Goal: Transaction & Acquisition: Purchase product/service

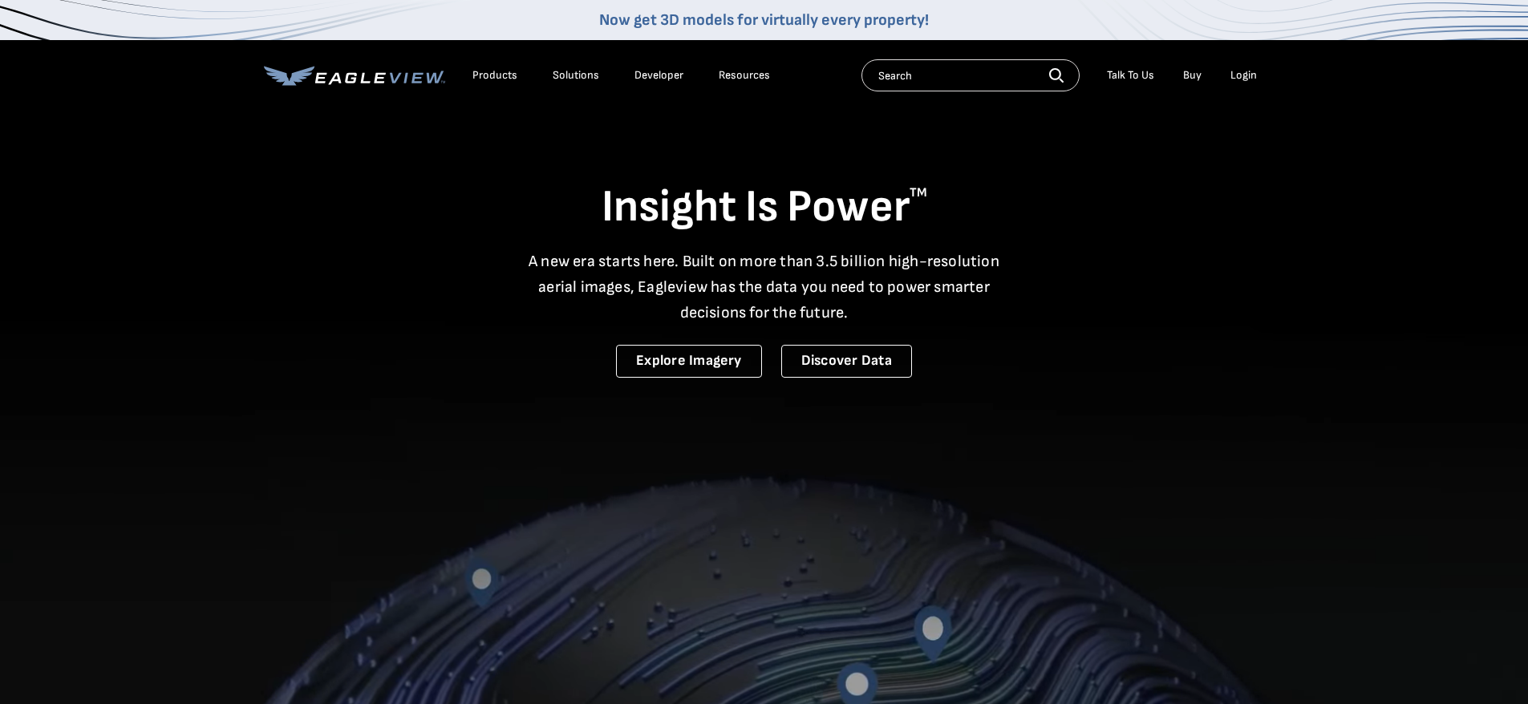
click at [1236, 75] on div "Login" at bounding box center [1243, 75] width 26 height 14
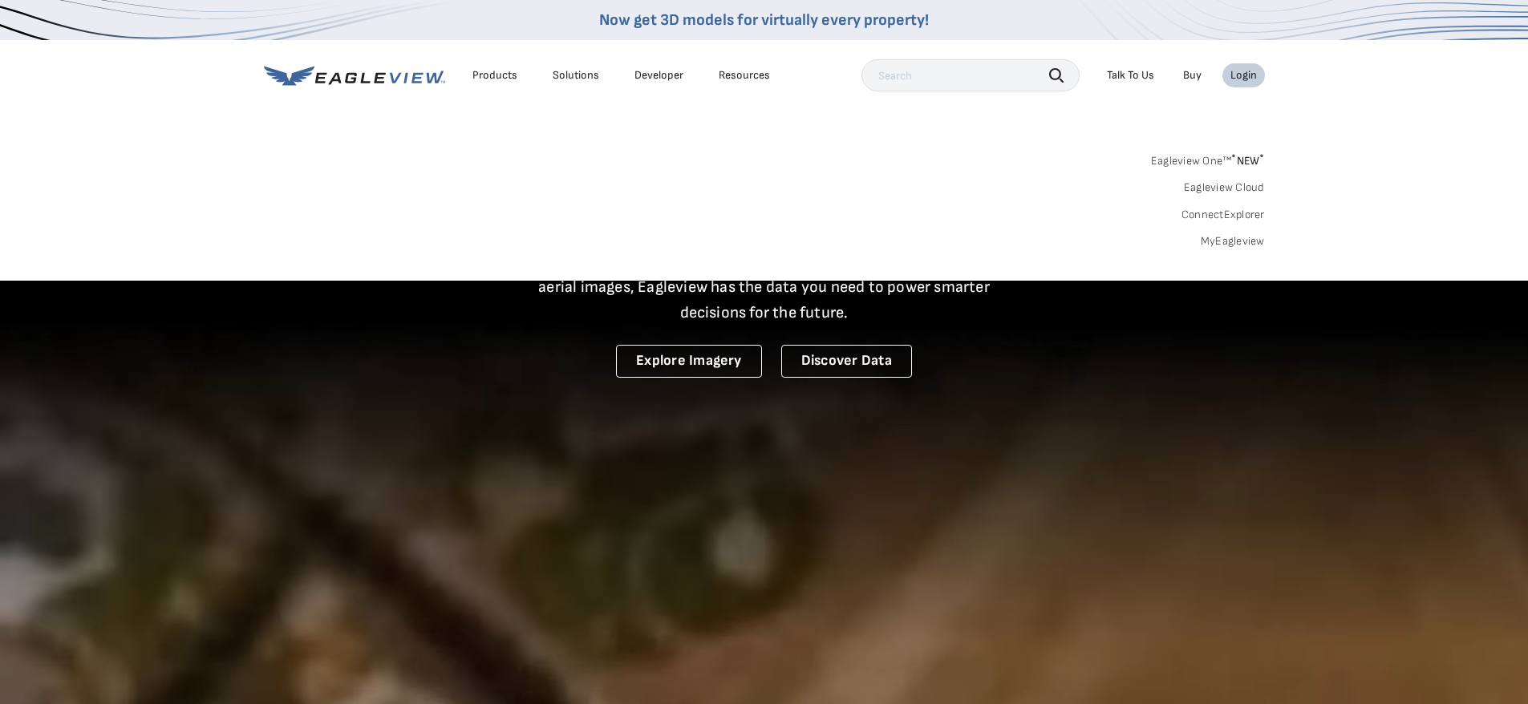
click at [1218, 237] on link "MyEagleview" at bounding box center [1233, 241] width 64 height 14
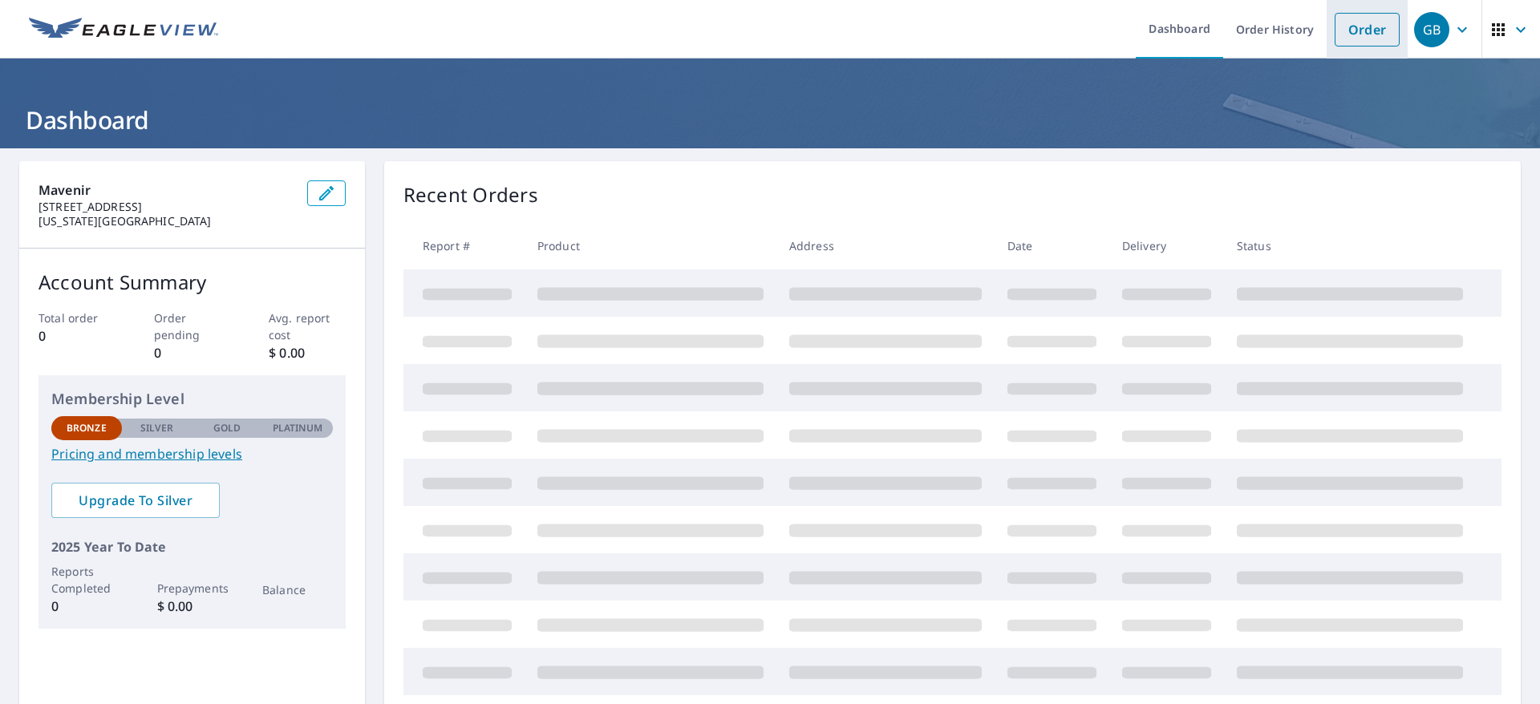
click at [1343, 23] on link "Order" at bounding box center [1367, 30] width 65 height 34
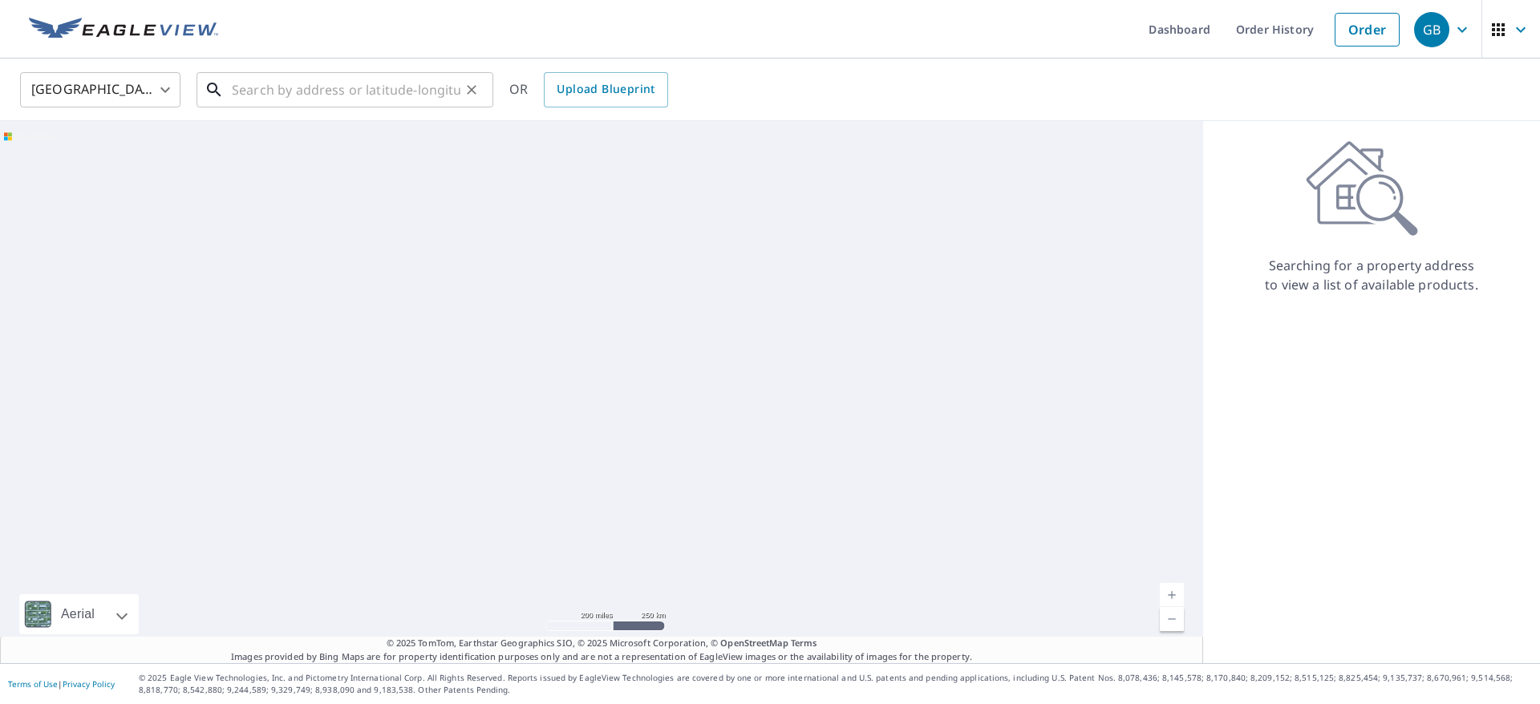
click at [402, 91] on input "text" at bounding box center [346, 89] width 229 height 45
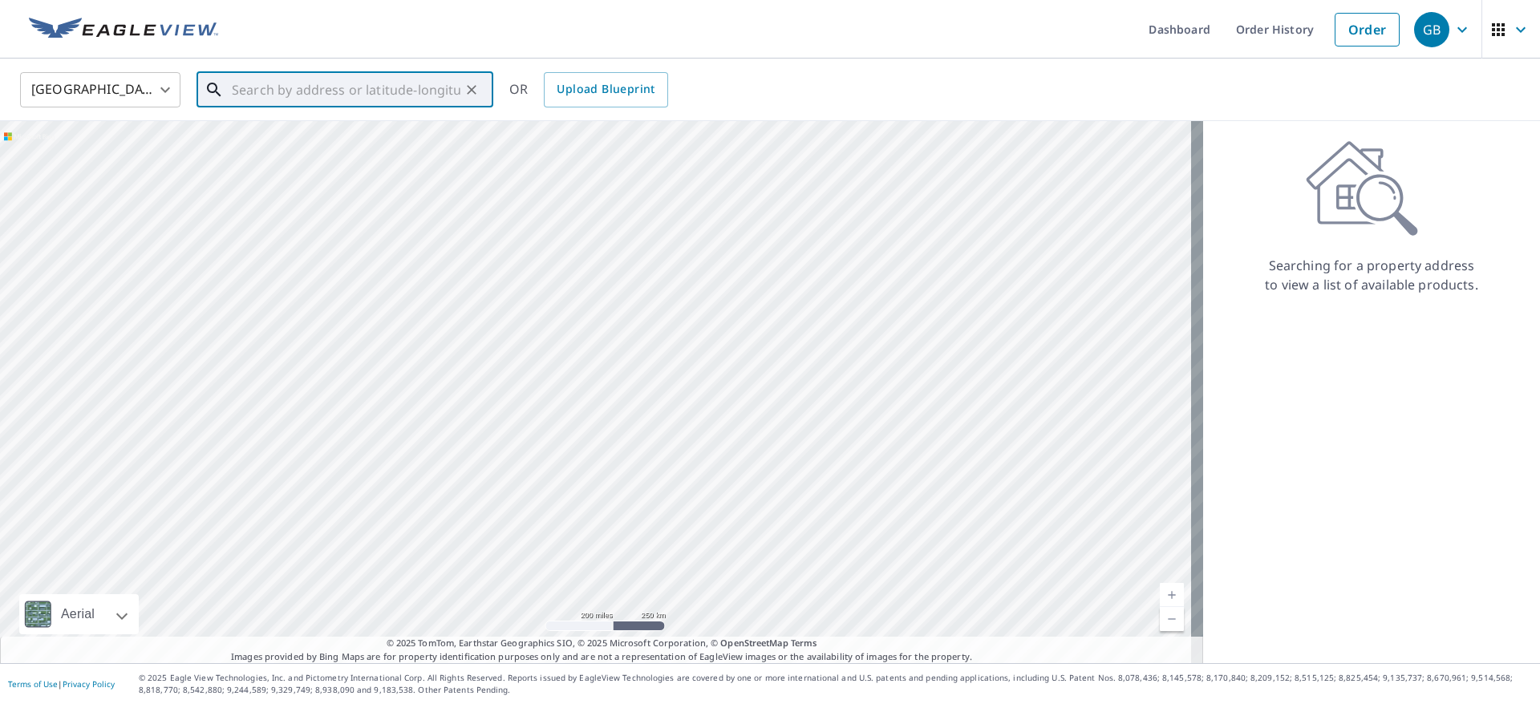
click at [398, 91] on input "text" at bounding box center [346, 89] width 229 height 45
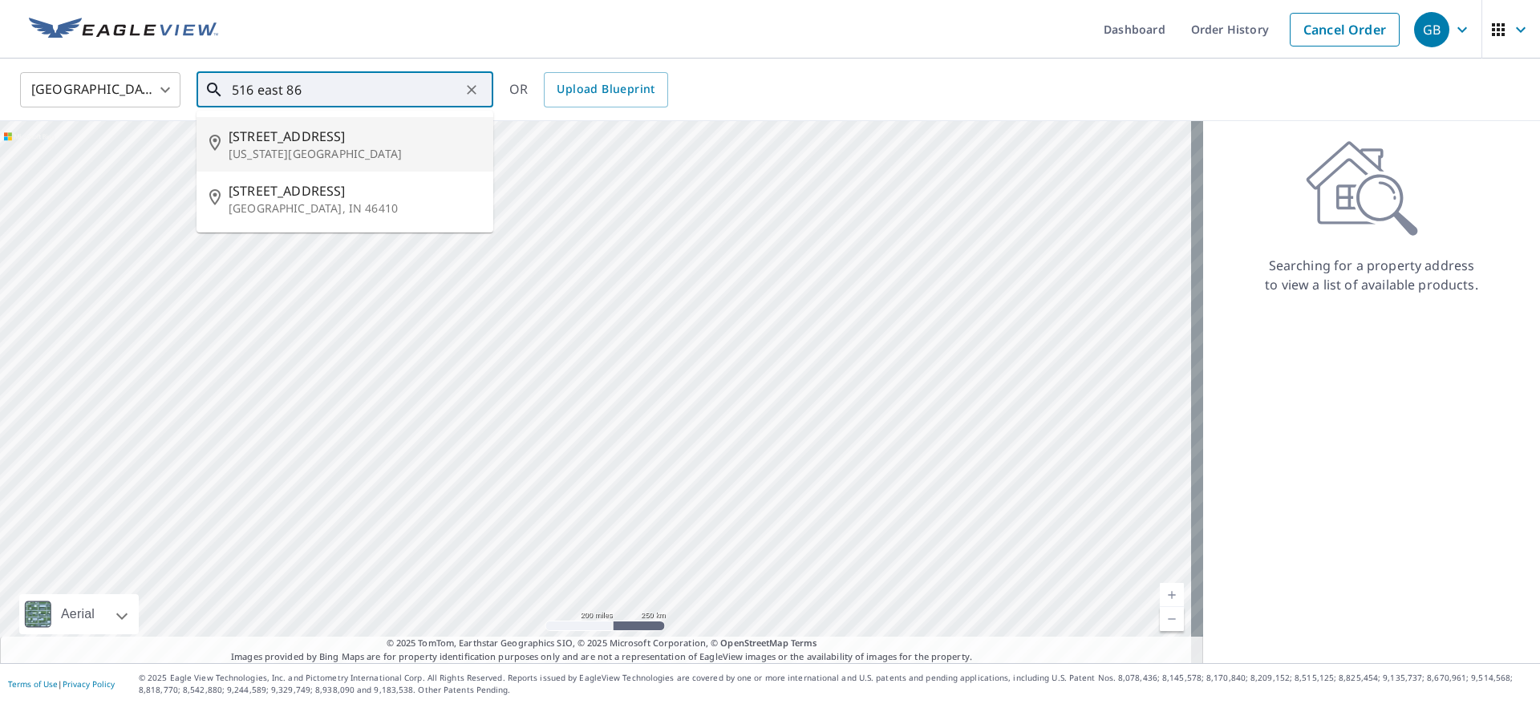
click at [337, 128] on span "516 E 86th St" at bounding box center [355, 136] width 252 height 19
type input "516 E 86th St New York, NY 10028"
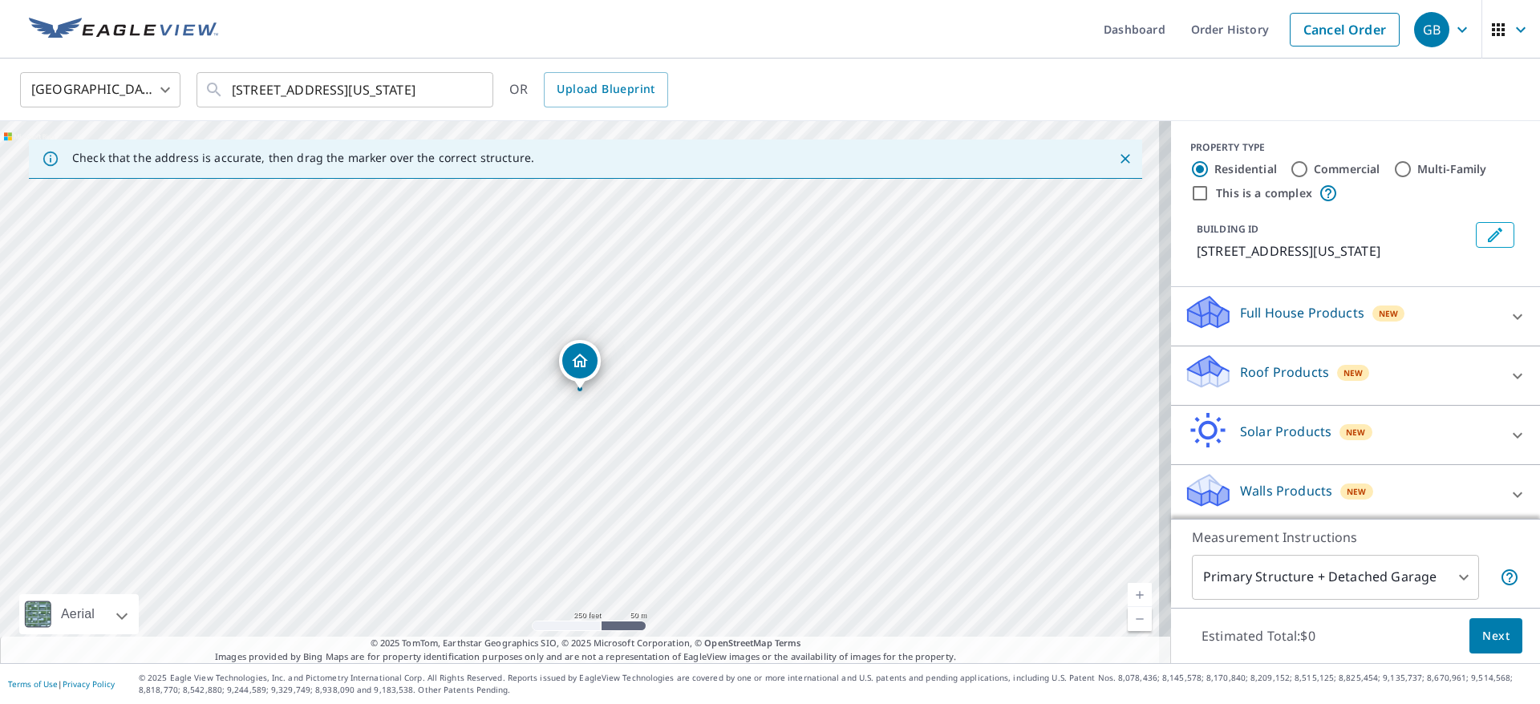
click at [1275, 319] on p "Full House Products" at bounding box center [1302, 312] width 124 height 19
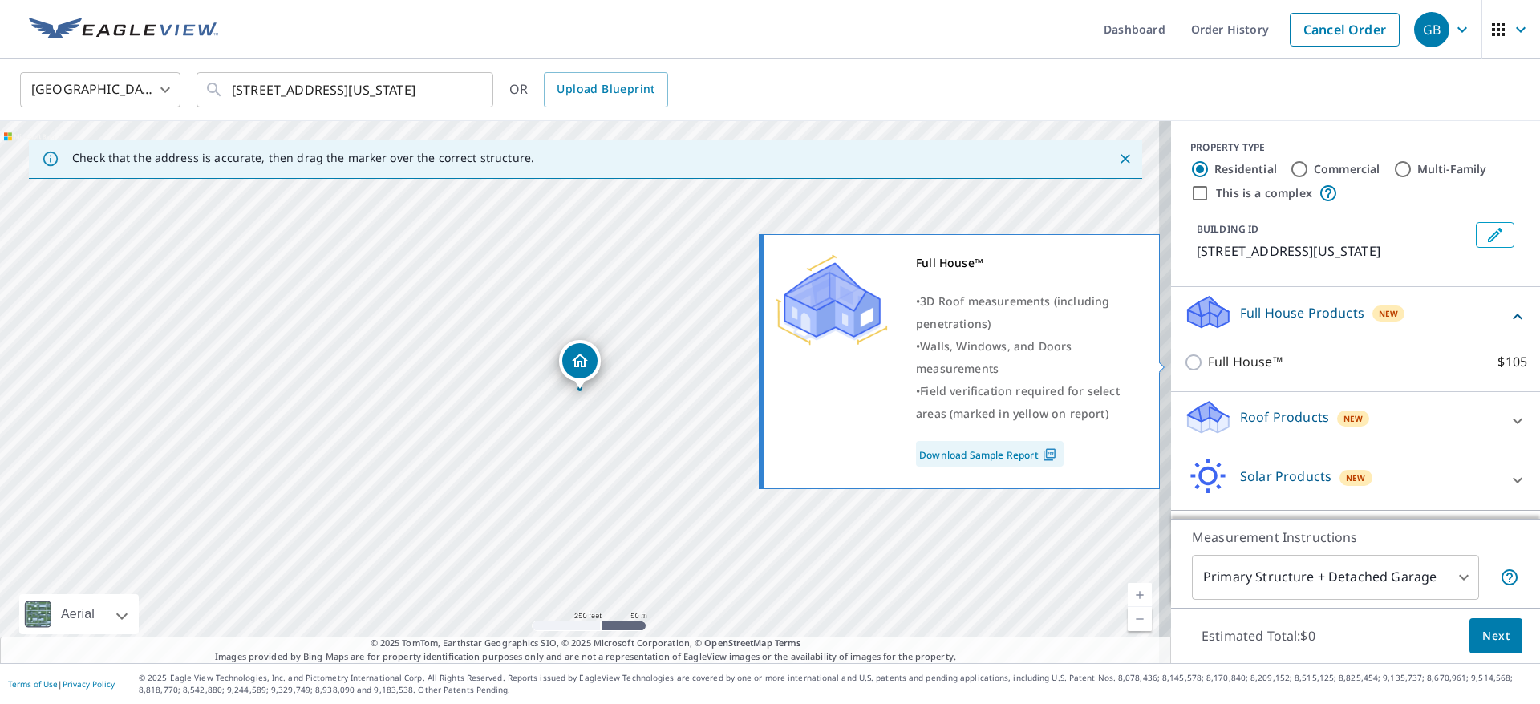
click at [1184, 363] on input "Full House™ $105" at bounding box center [1196, 362] width 24 height 19
checkbox input "true"
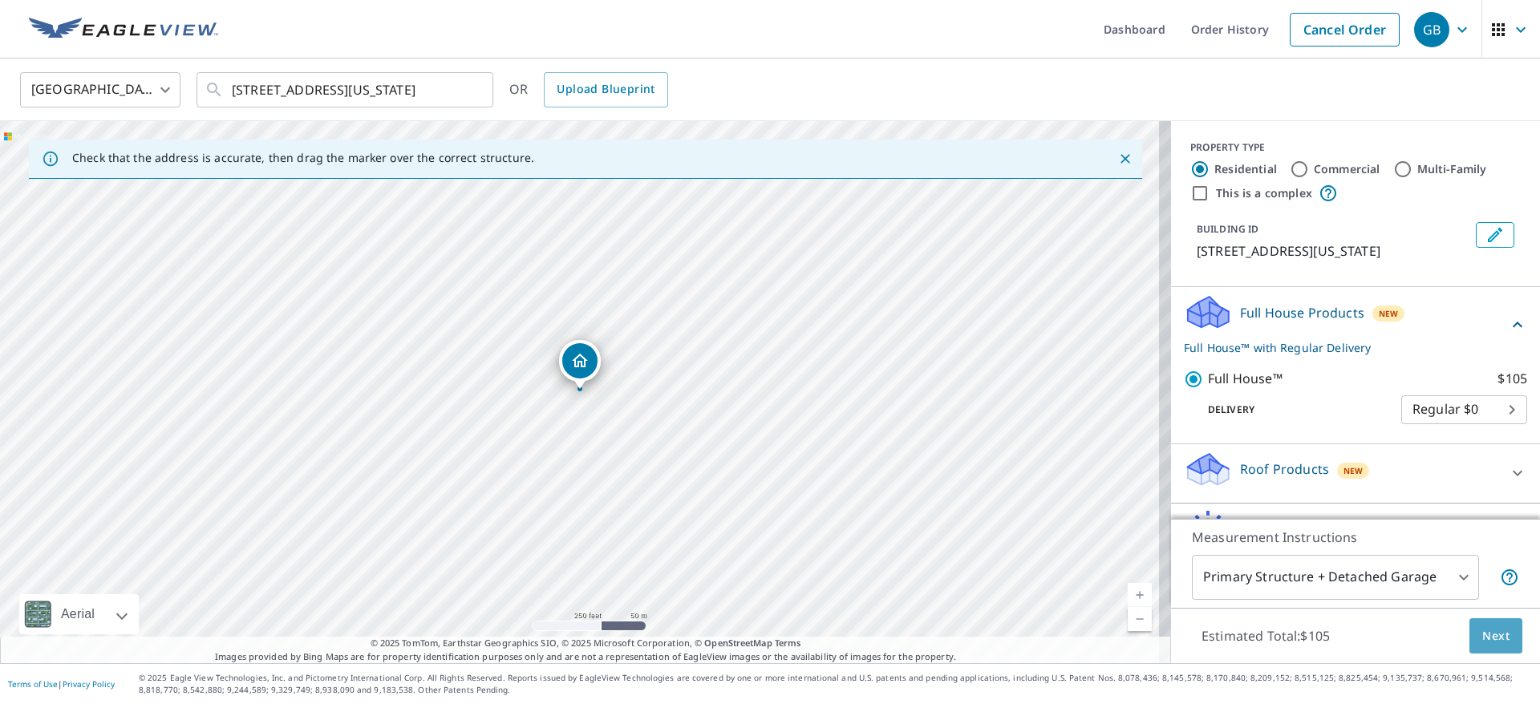
click at [1482, 626] on span "Next" at bounding box center [1495, 636] width 27 height 20
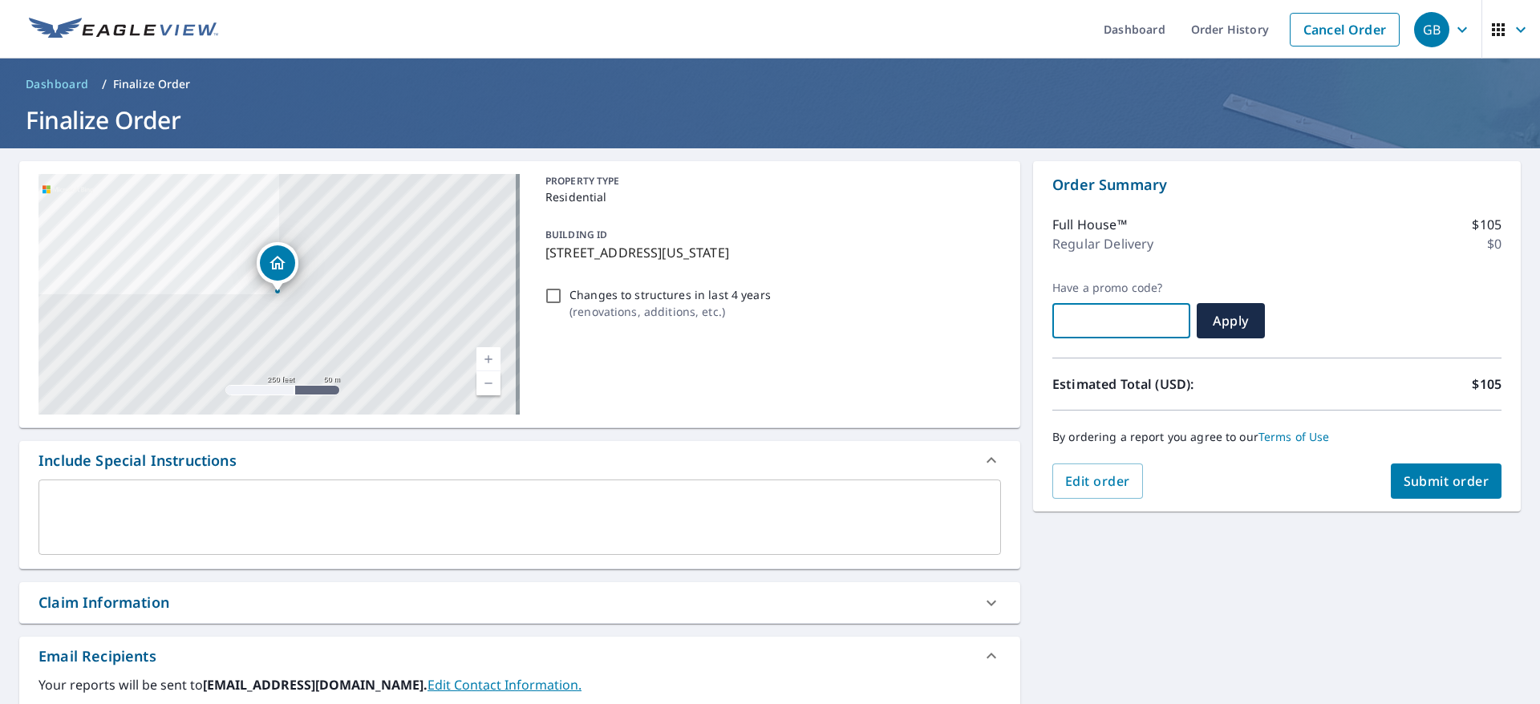
click at [1092, 322] on input "text" at bounding box center [1121, 320] width 138 height 45
paste input "CMPS-A8ADZ-5VYWE"
type input "CMPS-A8ADZ-5VYWE"
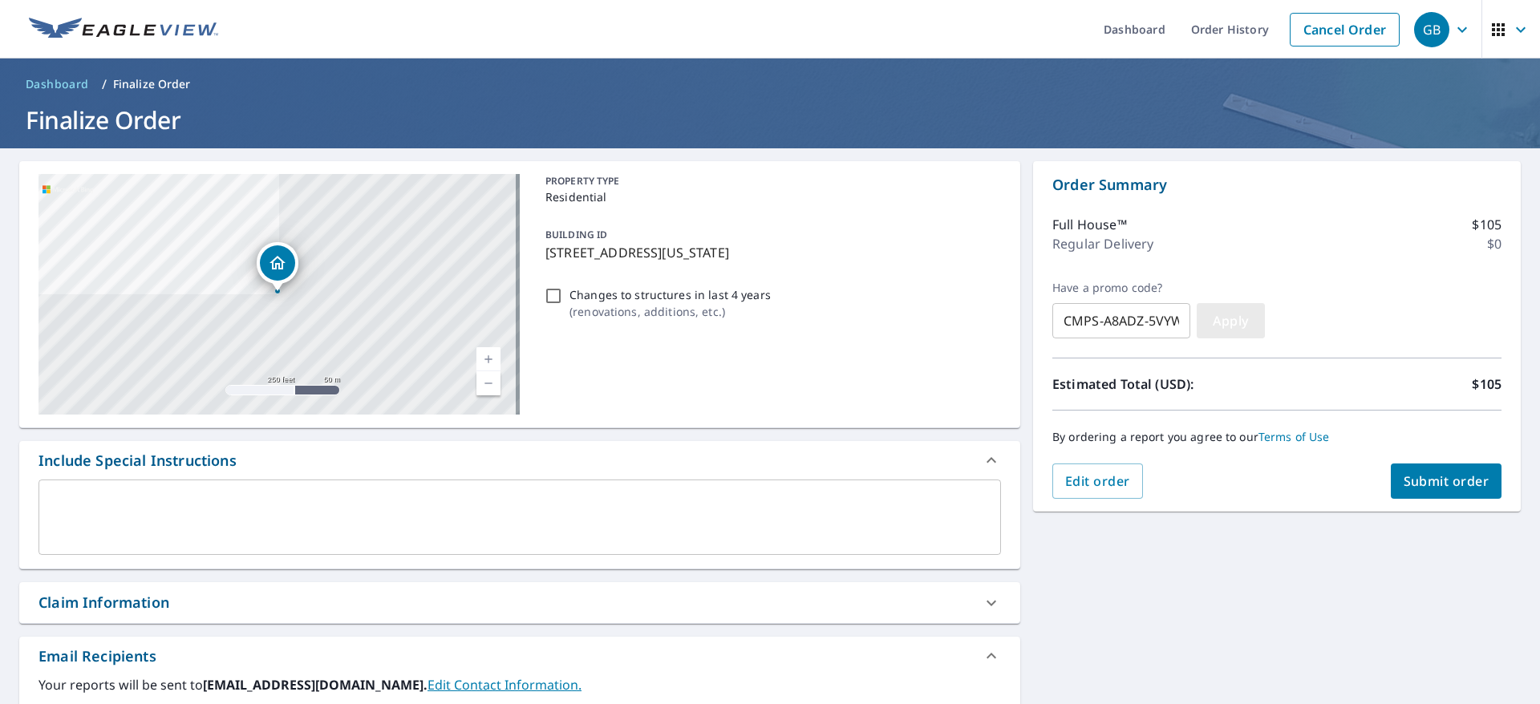
click at [1209, 331] on button "Apply" at bounding box center [1231, 320] width 68 height 35
